Goal: Task Accomplishment & Management: Manage account settings

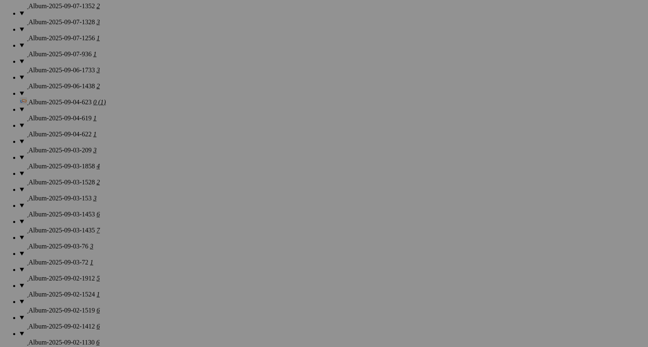
scroll to position [785, 0]
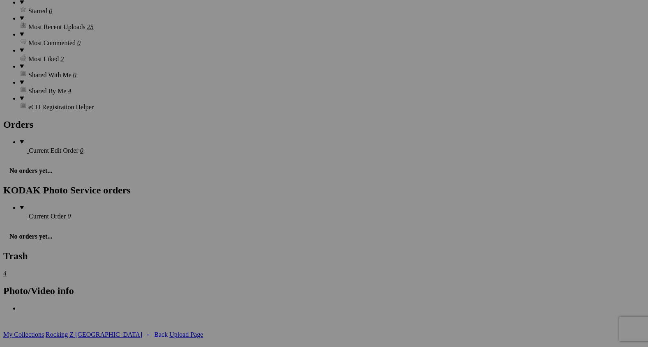
scroll to position [1941, 0]
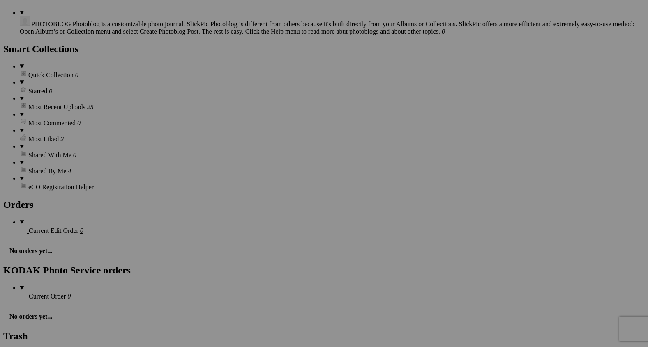
scroll to position [1859, 0]
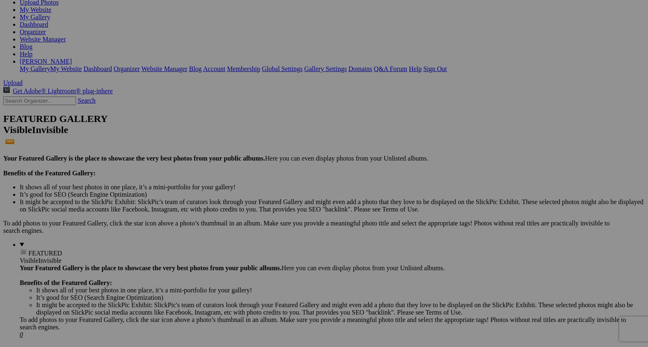
scroll to position [0, 0]
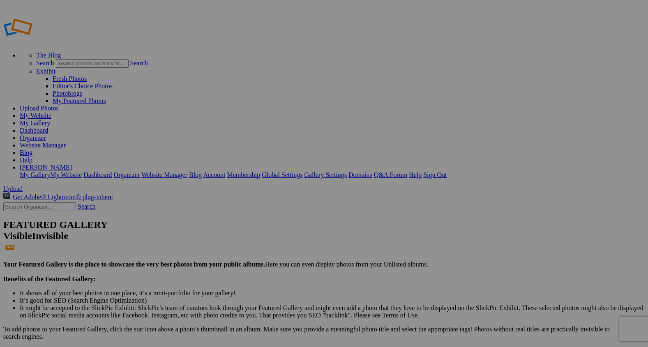
click at [51, 112] on link "My Website" at bounding box center [36, 115] width 32 height 7
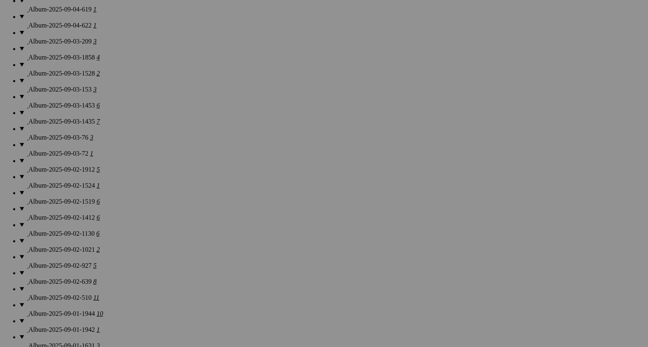
scroll to position [785, 0]
